Goal: Find specific page/section: Find specific page/section

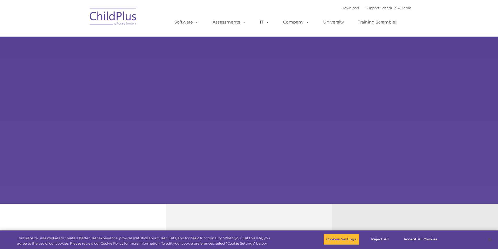
select select "MEDIUM"
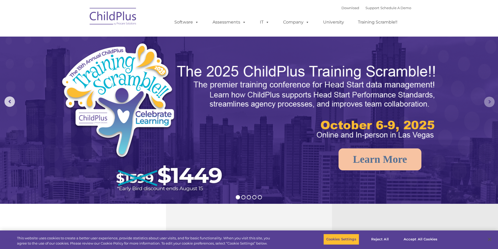
click at [488, 100] on rs-arrow at bounding box center [489, 102] width 10 height 10
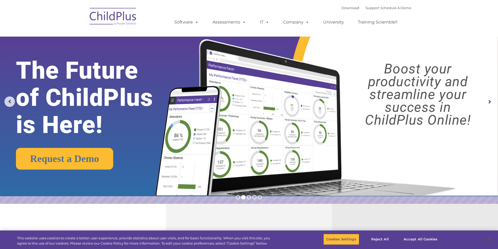
click at [489, 99] on rs-arrow at bounding box center [489, 102] width 10 height 10
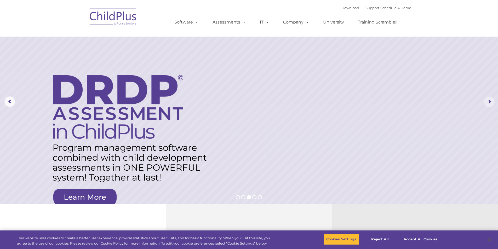
click at [490, 99] on rs-arrow at bounding box center [489, 102] width 10 height 10
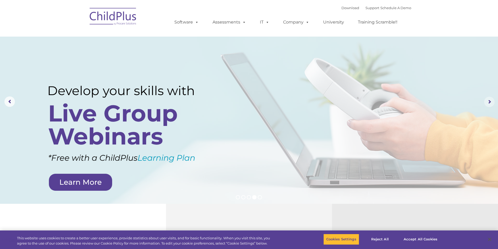
click at [490, 99] on rs-arrow at bounding box center [489, 102] width 10 height 10
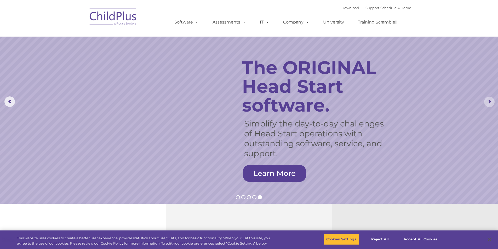
click at [489, 100] on rs-arrow at bounding box center [489, 102] width 10 height 10
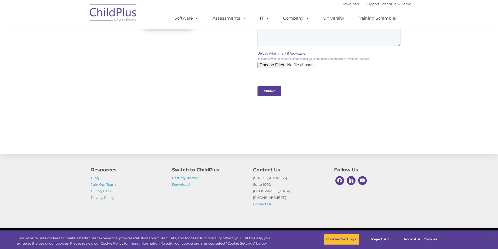
scroll to position [502, 0]
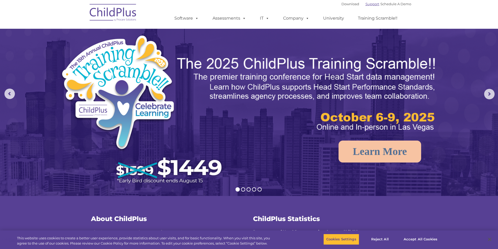
click at [366, 5] on link "Support" at bounding box center [373, 4] width 14 height 4
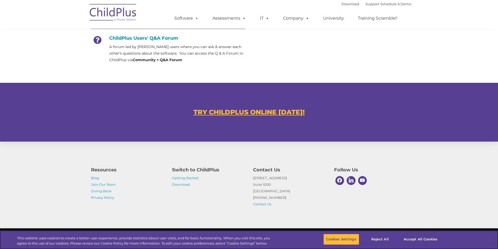
scroll to position [266, 0]
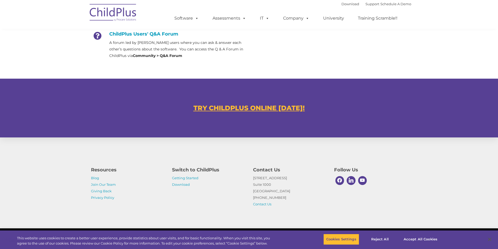
click at [271, 106] on u "TRY CHILDPLUS ONLINE TODAY!" at bounding box center [249, 108] width 111 height 8
